Goal: Transaction & Acquisition: Purchase product/service

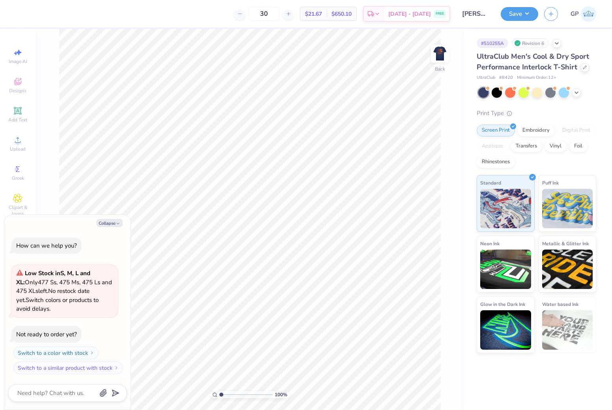
type textarea "x"
click at [583, 67] on icon at bounding box center [585, 67] width 4 height 4
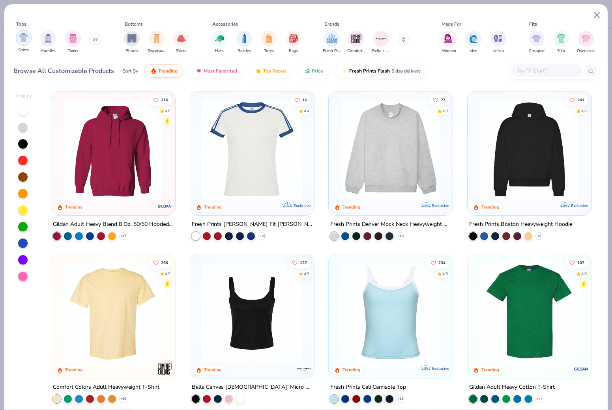
click at [29, 30] on div "filter for Shirts" at bounding box center [24, 38] width 16 height 16
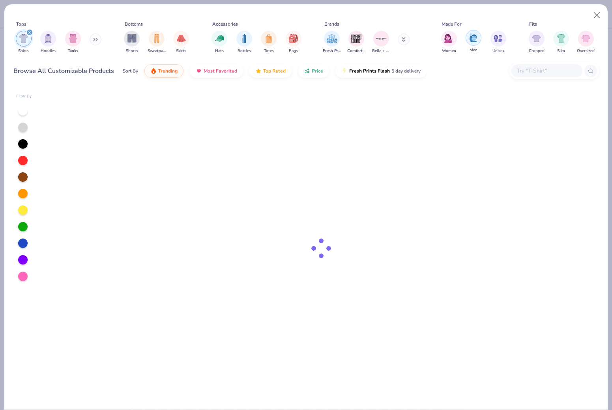
click at [476, 33] on img "filter for Men" at bounding box center [473, 37] width 9 height 9
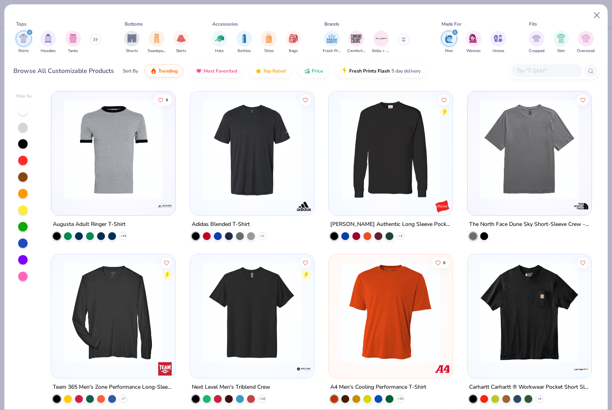
click at [368, 311] on img at bounding box center [391, 312] width 108 height 100
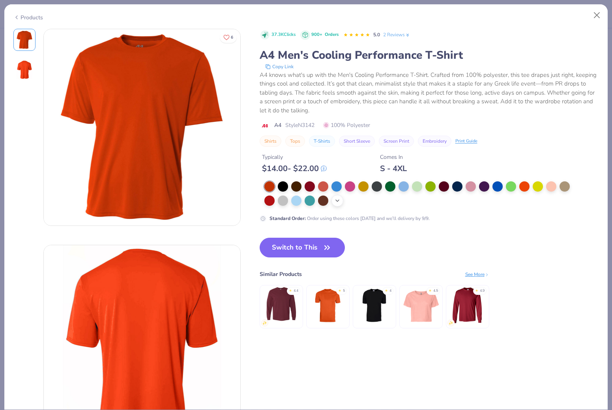
click at [334, 198] on icon at bounding box center [337, 201] width 6 height 6
click at [452, 181] on div at bounding box center [457, 186] width 10 height 10
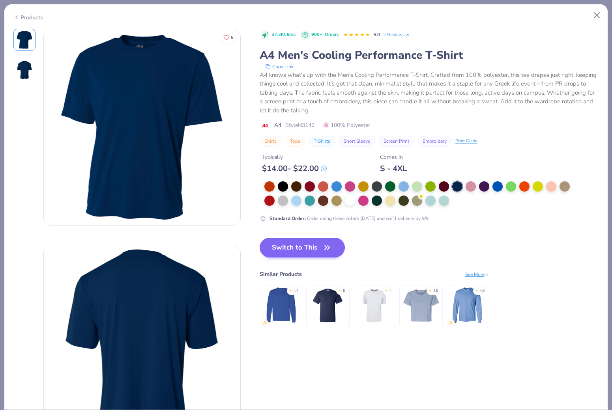
click at [260, 238] on button "Switch to This" at bounding box center [303, 248] width 86 height 20
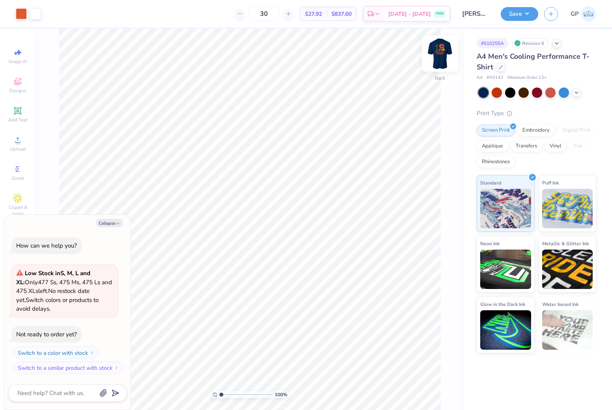
click at [436, 52] on img at bounding box center [440, 54] width 32 height 32
click at [436, 53] on img at bounding box center [440, 54] width 32 height 32
type textarea "x"
type input "8.62"
type input "4.57"
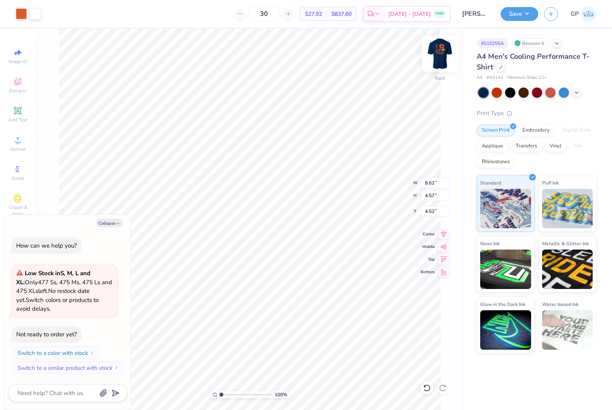
type textarea "x"
type input "10.91"
type input "5.79"
